Goal: Information Seeking & Learning: Find specific fact

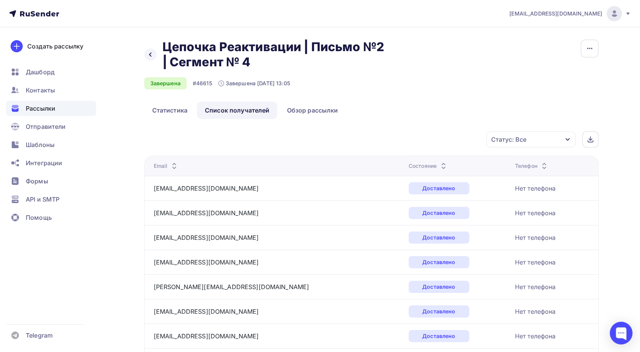
click at [439, 164] on icon at bounding box center [443, 167] width 9 height 9
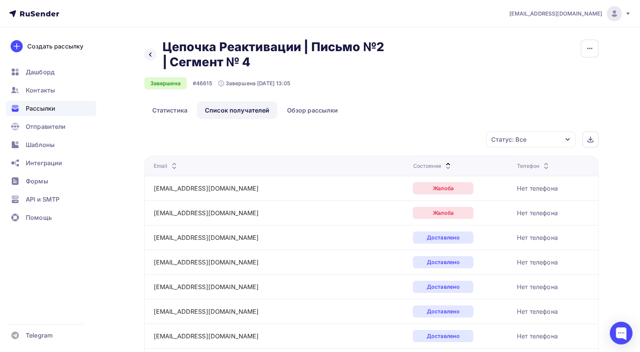
click at [443, 163] on icon at bounding box center [447, 167] width 9 height 9
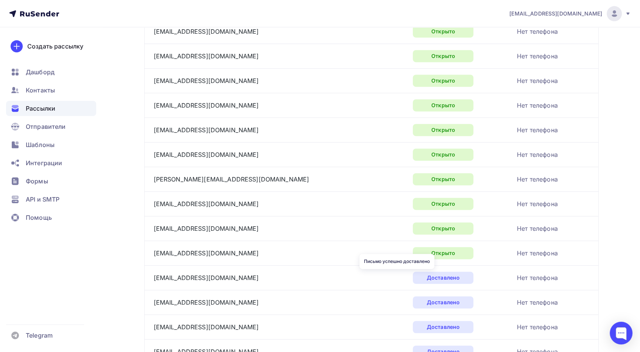
scroll to position [324, 0]
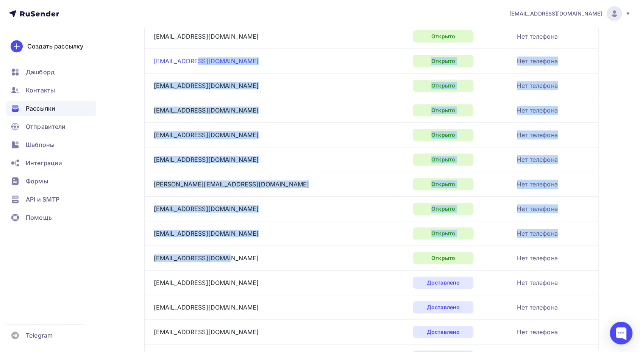
drag, startPoint x: 225, startPoint y: 254, endPoint x: 198, endPoint y: 60, distance: 196.1
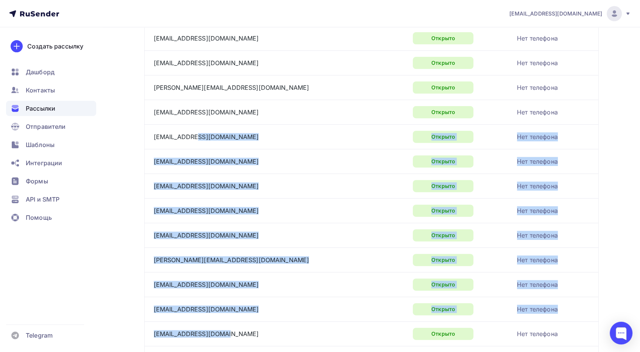
scroll to position [254, 0]
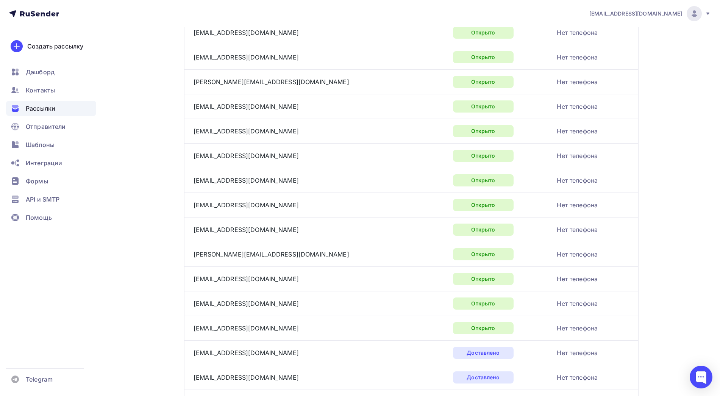
click at [636, 101] on td "Нет телефона" at bounding box center [596, 106] width 84 height 25
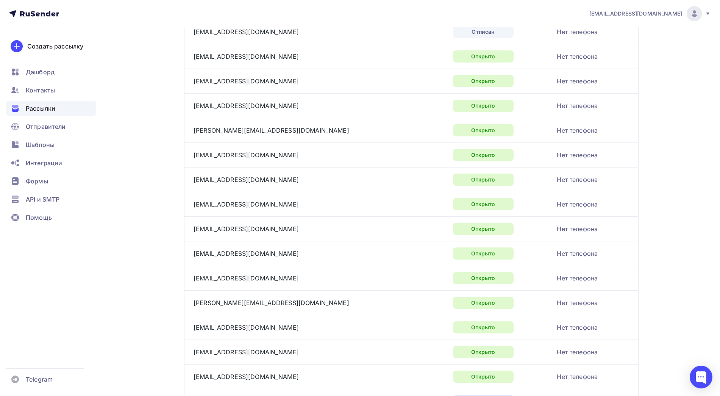
scroll to position [210, 0]
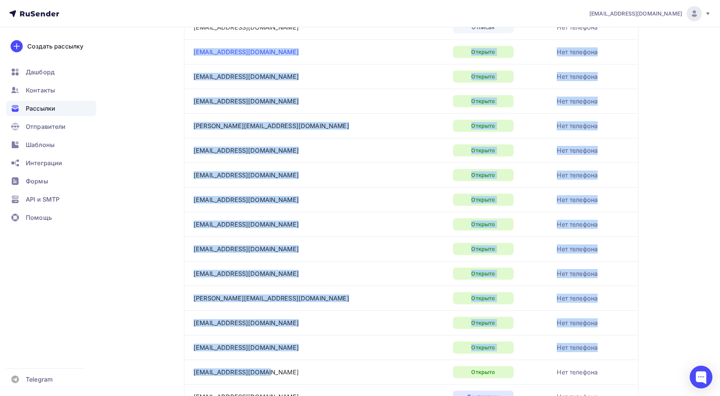
drag, startPoint x: 263, startPoint y: 373, endPoint x: 193, endPoint y: 54, distance: 326.3
copy tbody "770131008@lore.ip Dolorsi Ame consecte adipiscin80@elits.do Eiusmod Tem incidid…"
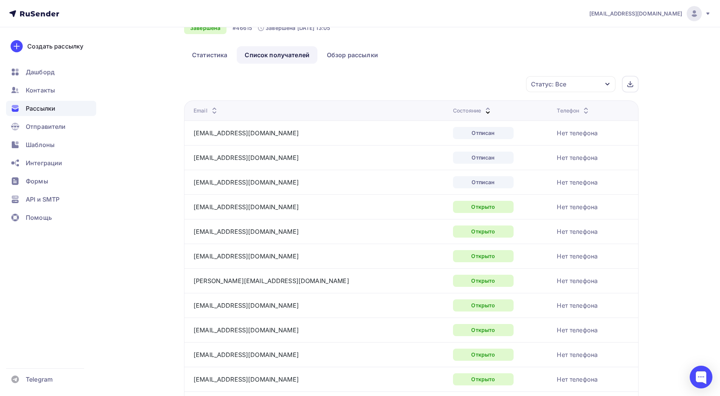
scroll to position [0, 0]
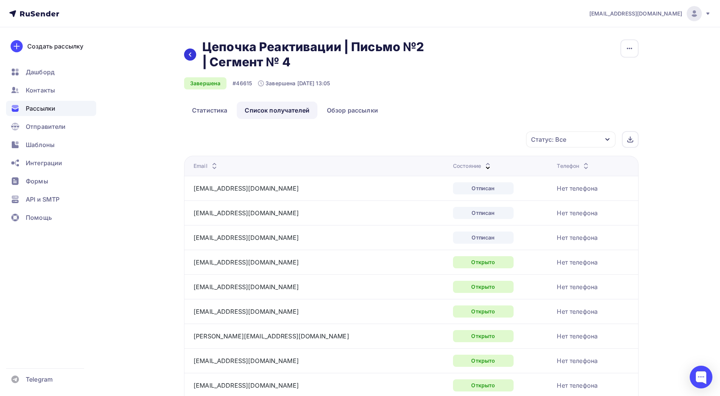
click at [192, 55] on icon at bounding box center [190, 54] width 6 height 6
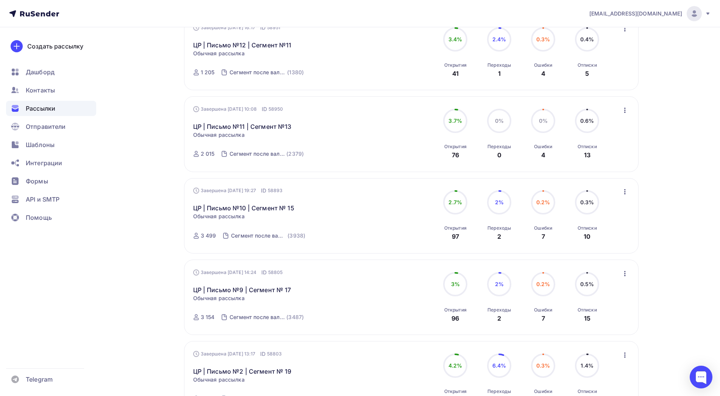
scroll to position [657, 0]
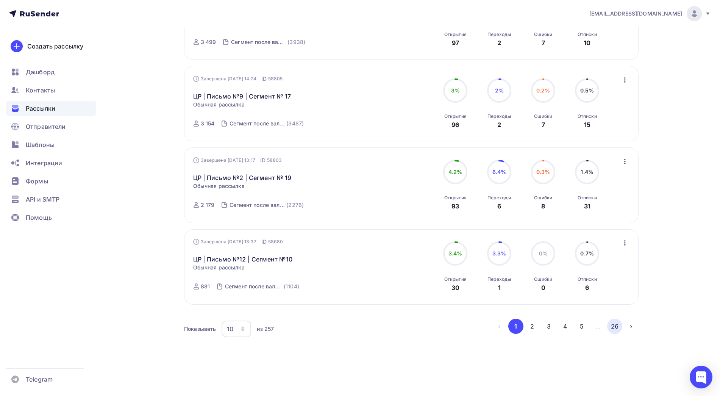
click at [613, 323] on button "26" at bounding box center [614, 325] width 15 height 15
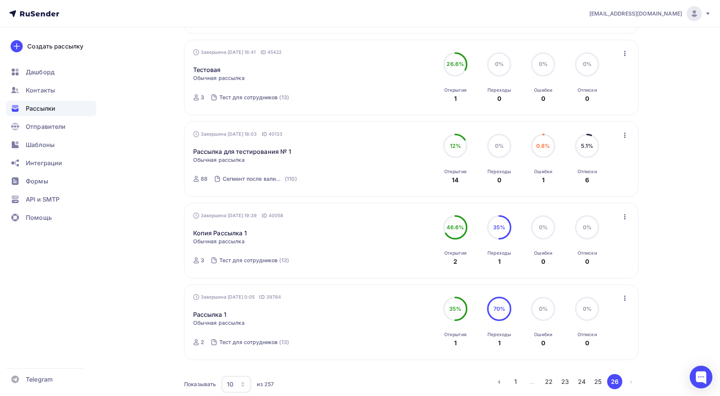
scroll to position [412, 0]
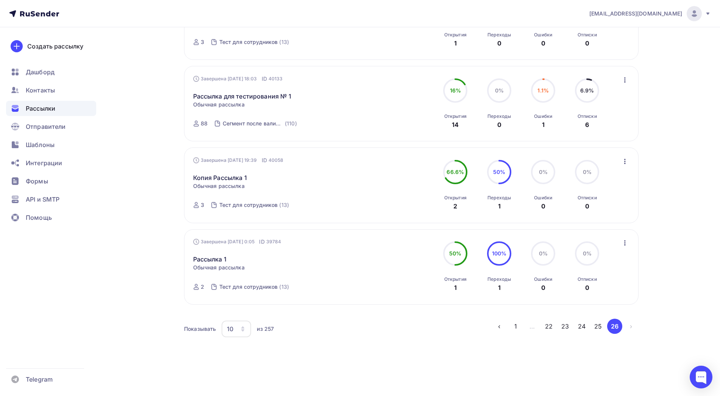
click at [572, 329] on ul "‹ 1 … 22 23 24 25 26 ›" at bounding box center [564, 325] width 147 height 15
click at [566, 329] on button "23" at bounding box center [564, 325] width 15 height 15
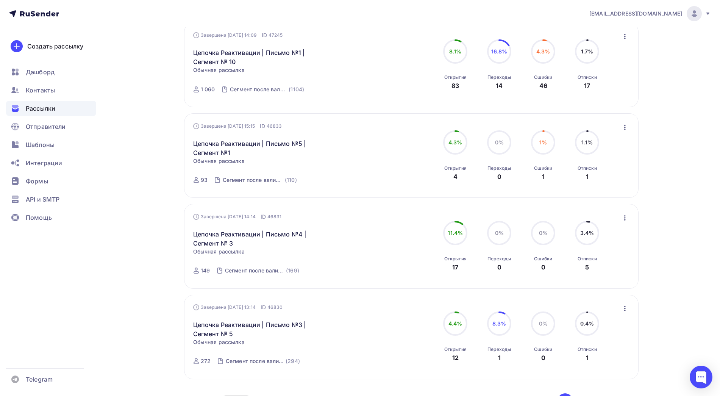
scroll to position [687, 0]
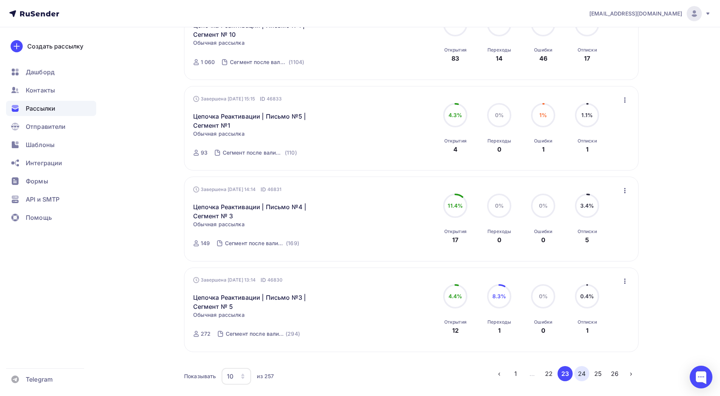
click at [578, 351] on button "24" at bounding box center [581, 373] width 15 height 15
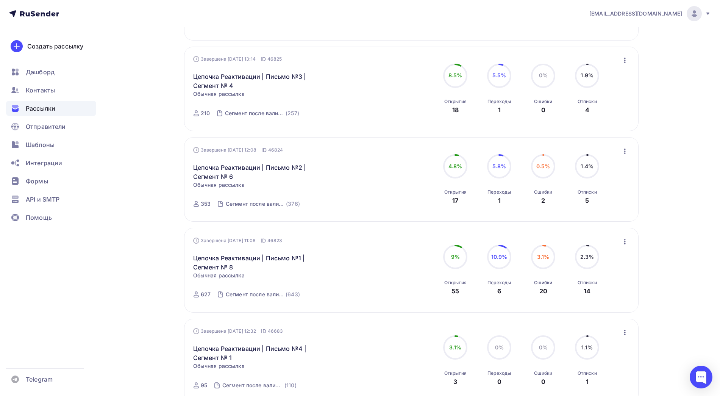
scroll to position [336, 0]
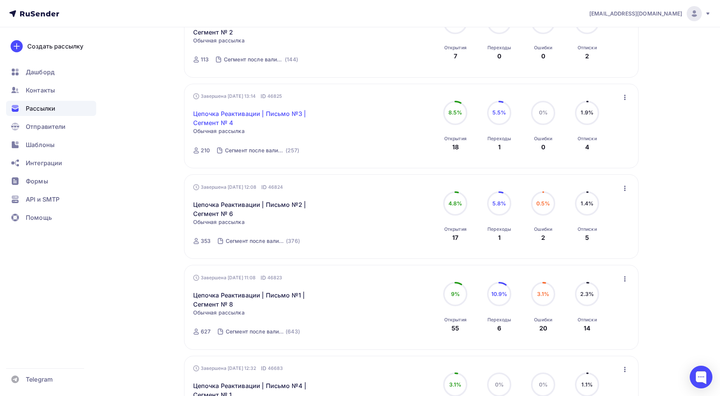
click at [286, 112] on link "Цепочка Реактивации | Письмо №3 | Сегмент № 4" at bounding box center [258, 118] width 130 height 18
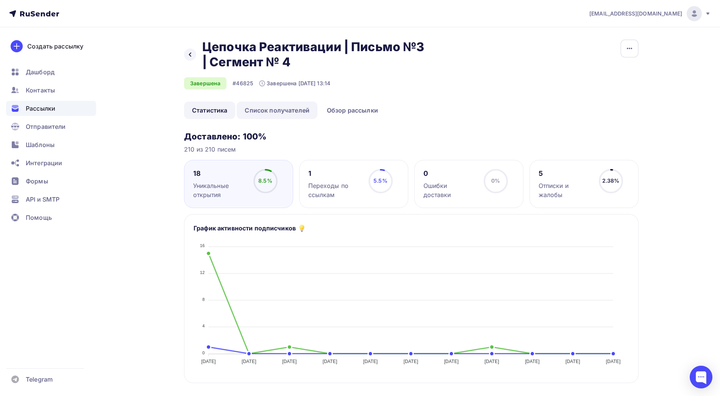
click at [286, 113] on link "Список получателей" at bounding box center [277, 109] width 81 height 17
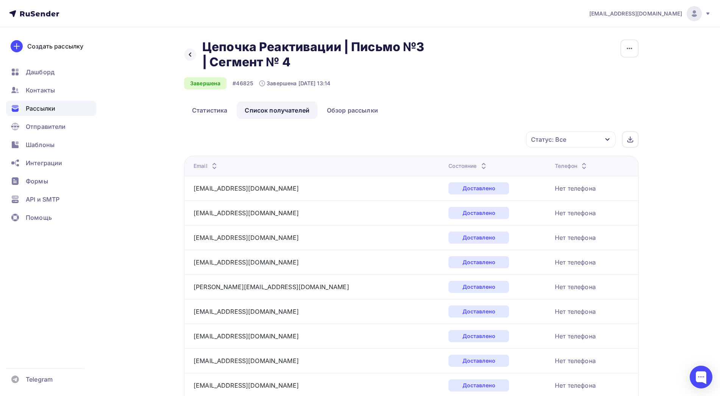
click at [479, 163] on icon at bounding box center [483, 163] width 9 height 9
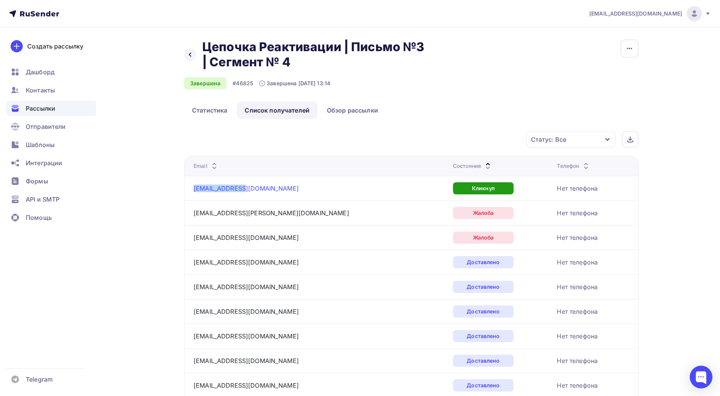
drag, startPoint x: 247, startPoint y: 189, endPoint x: 195, endPoint y: 190, distance: 52.6
click at [195, 190] on div "[EMAIL_ADDRESS][DOMAIN_NAME]" at bounding box center [287, 188] width 189 height 12
copy link "[EMAIL_ADDRESS][DOMAIN_NAME]"
click at [483, 164] on icon at bounding box center [487, 167] width 9 height 9
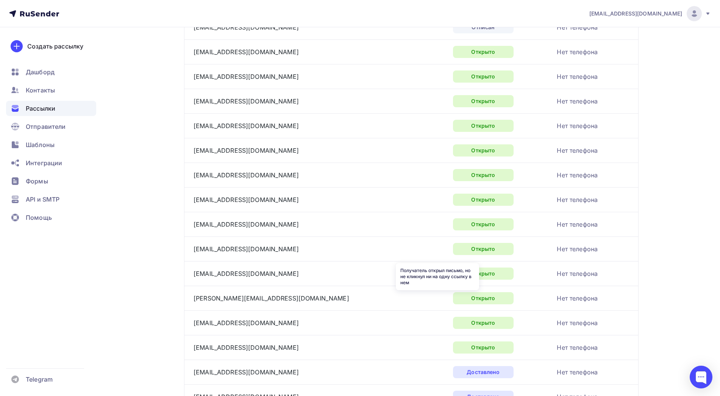
scroll to position [209, 0]
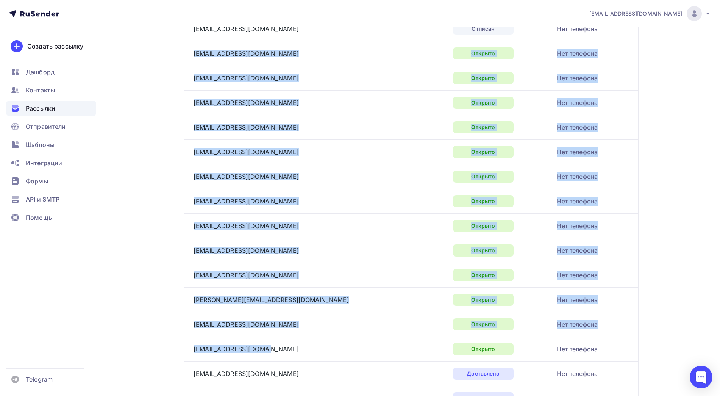
drag, startPoint x: 286, startPoint y: 350, endPoint x: 192, endPoint y: 55, distance: 309.8
copy tbody "loremi@dolo.si Ametcon Adi elitsedd eiusmodt@in.ut Laboree Dol magnaali enima_5…"
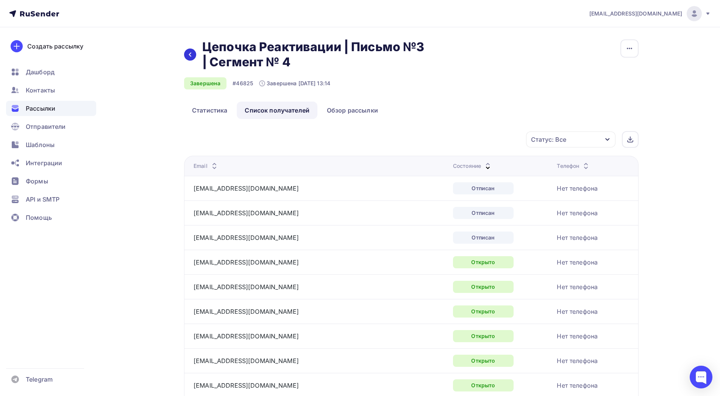
click at [191, 49] on div at bounding box center [190, 54] width 12 height 12
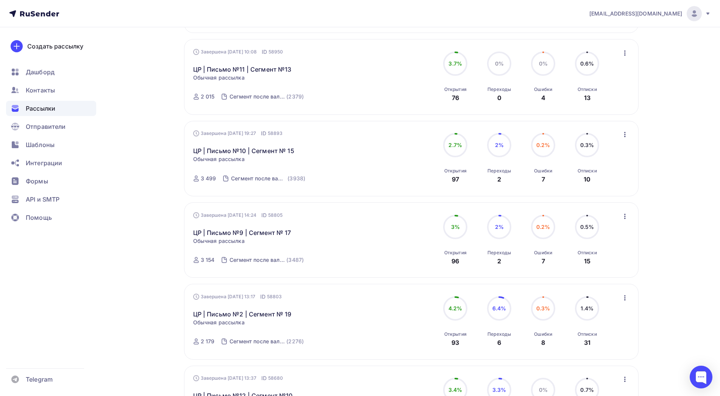
scroll to position [657, 0]
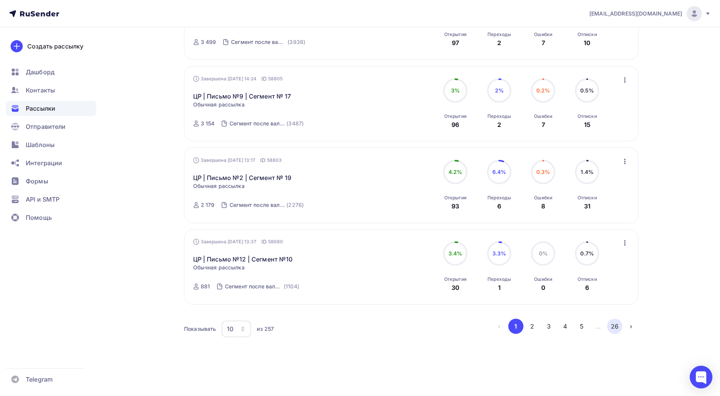
click at [612, 326] on button "26" at bounding box center [614, 325] width 15 height 15
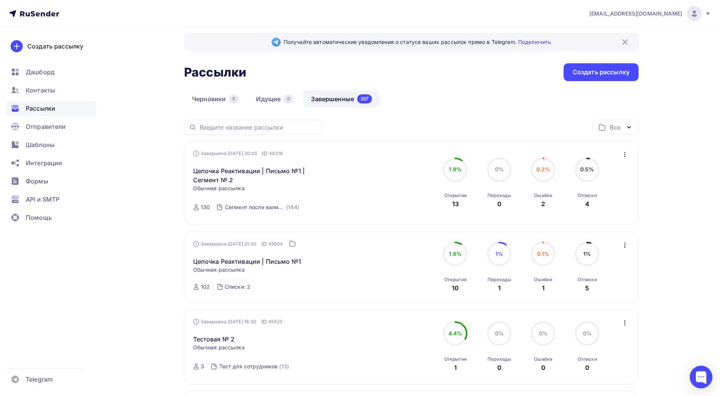
scroll to position [412, 0]
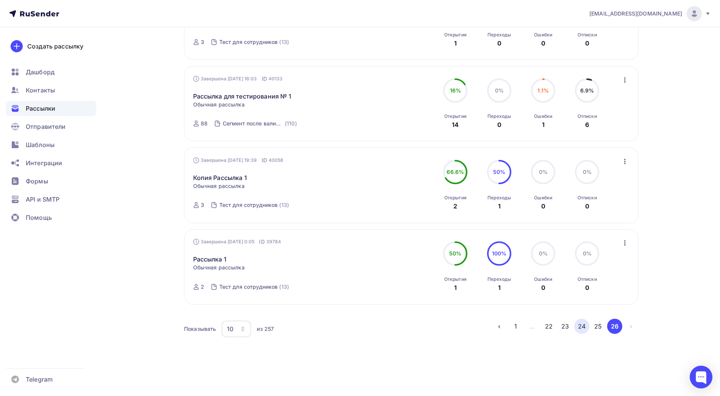
click at [576, 328] on button "24" at bounding box center [581, 325] width 15 height 15
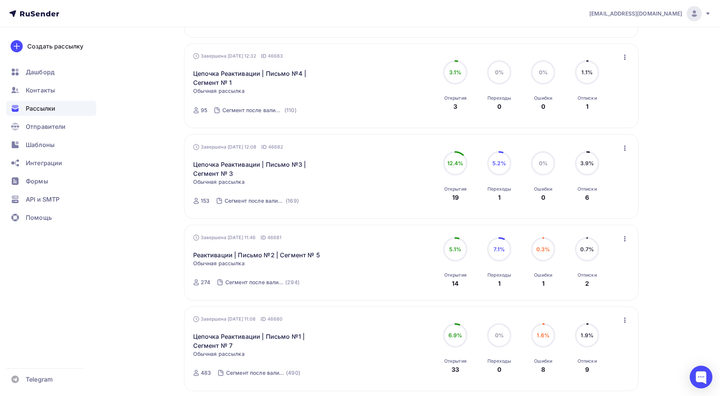
scroll to position [735, 0]
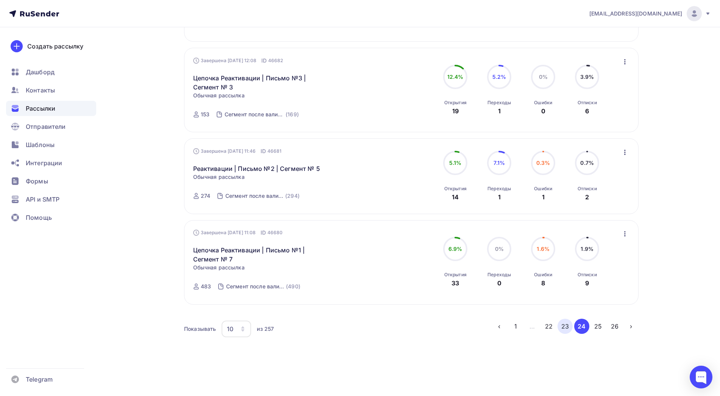
click at [564, 325] on button "23" at bounding box center [564, 325] width 15 height 15
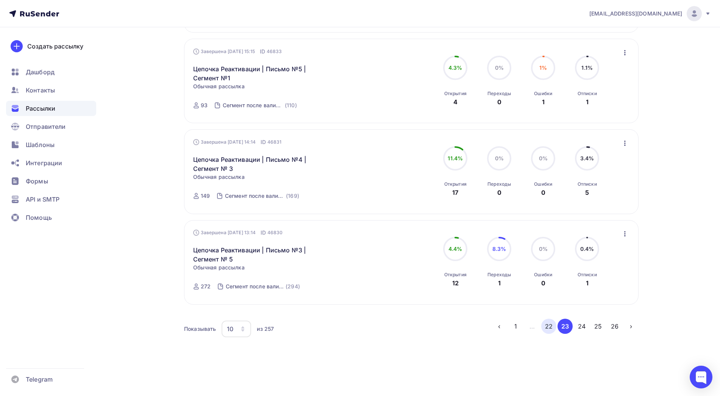
click at [547, 331] on button "22" at bounding box center [548, 325] width 15 height 15
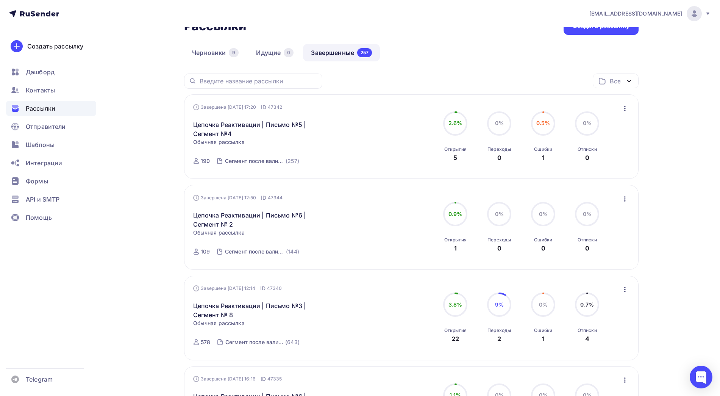
scroll to position [52, 0]
click at [284, 126] on link "Цепочка Реактивации | Письмо №5 | Сегмент №4" at bounding box center [258, 129] width 130 height 18
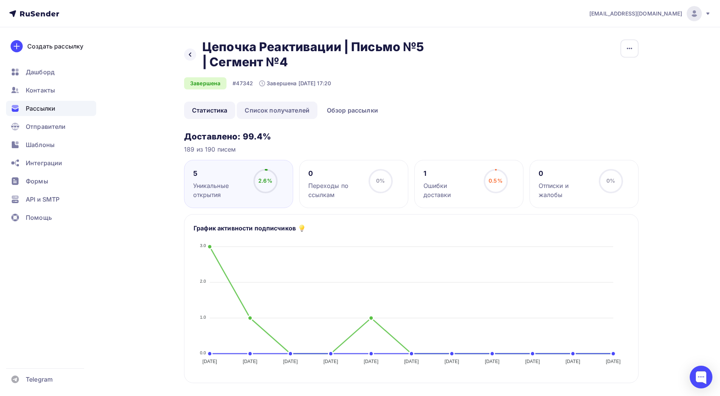
click at [307, 109] on link "Список получателей" at bounding box center [277, 109] width 81 height 17
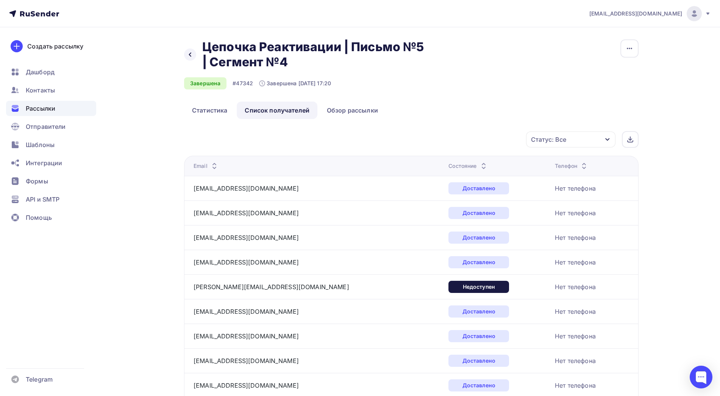
click at [479, 164] on icon at bounding box center [483, 167] width 9 height 9
click at [483, 164] on icon at bounding box center [487, 167] width 9 height 9
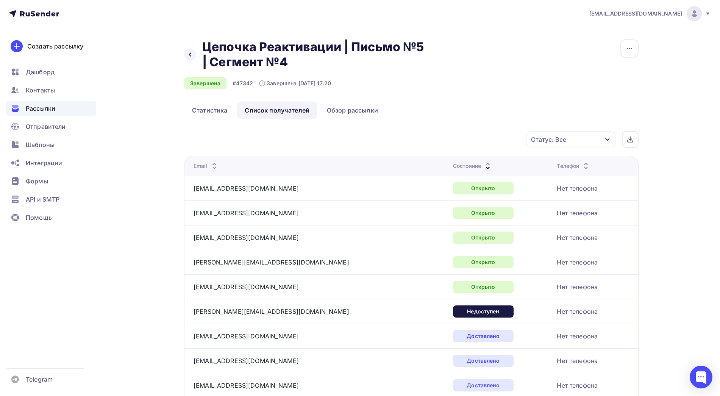
scroll to position [0, 0]
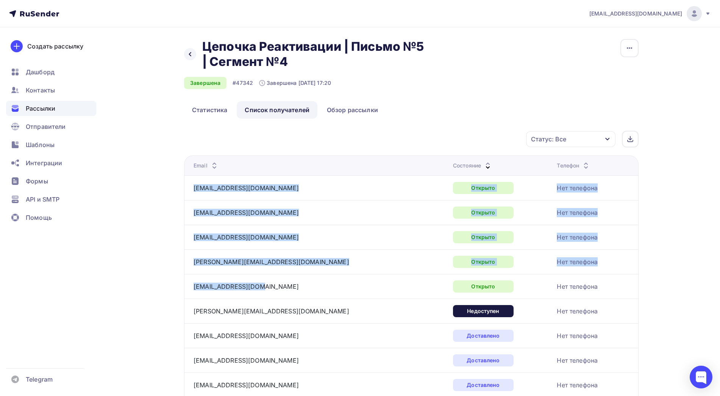
drag, startPoint x: 263, startPoint y: 285, endPoint x: 192, endPoint y: 190, distance: 118.1
copy tbody "[EMAIL_ADDRESS][DOMAIN_NAME] Открыто Нет телефона [EMAIL_ADDRESS][DOMAIN_NAME] …"
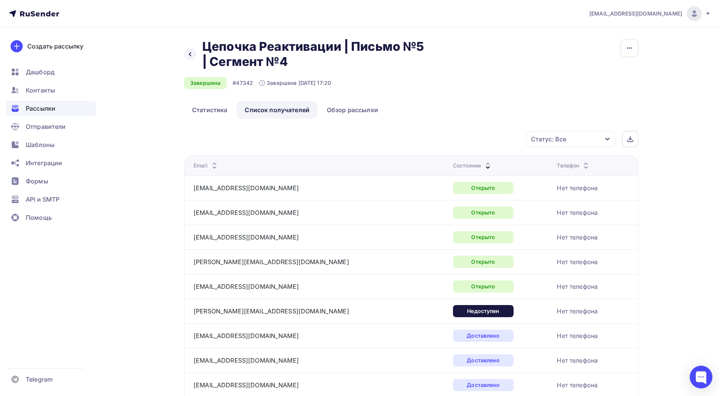
click at [192, 57] on icon at bounding box center [190, 54] width 6 height 6
